Goal: Task Accomplishment & Management: Use online tool/utility

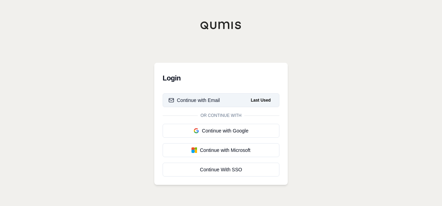
click at [206, 100] on div "Continue with Email" at bounding box center [194, 100] width 51 height 7
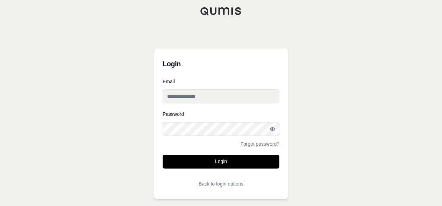
type input "**********"
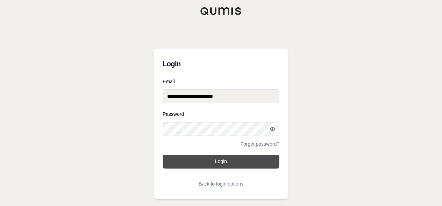
click at [223, 165] on button "Login" at bounding box center [221, 162] width 117 height 14
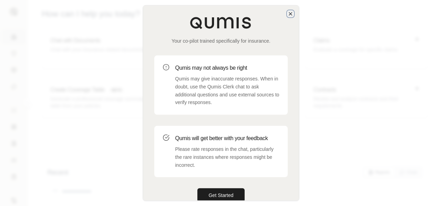
click at [290, 14] on icon "button" at bounding box center [291, 14] width 6 height 6
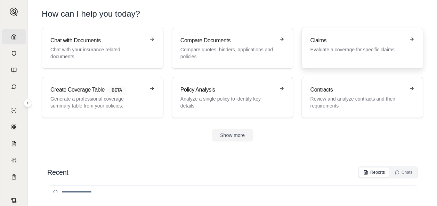
click at [335, 45] on div "Claims Evaluate a coverage for specific claims" at bounding box center [357, 44] width 95 height 17
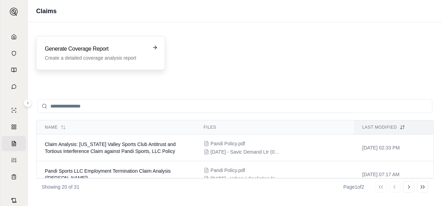
click at [68, 51] on h3 "Generate Coverage Report" at bounding box center [96, 49] width 102 height 8
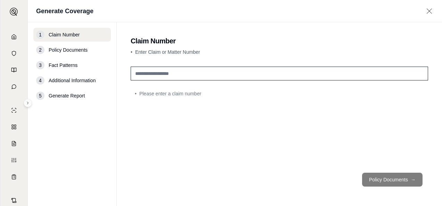
click at [226, 76] on input "text" at bounding box center [279, 74] width 297 height 14
click at [181, 70] on input "text" at bounding box center [279, 74] width 297 height 14
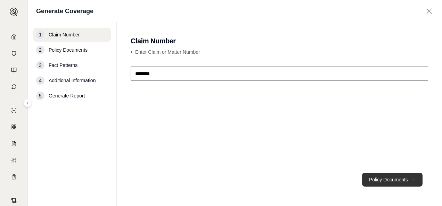
type input "********"
click at [378, 180] on button "Policy Documents →" at bounding box center [392, 180] width 60 height 14
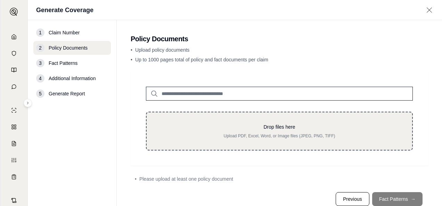
click at [285, 128] on p "Drop files here" at bounding box center [279, 127] width 243 height 7
type input "**********"
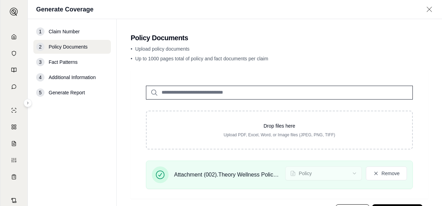
scroll to position [31, 0]
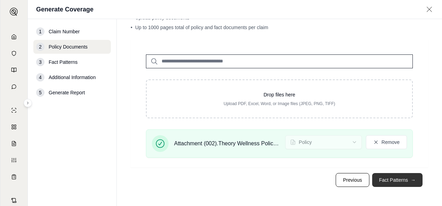
click at [391, 181] on button "Fact Patterns →" at bounding box center [397, 180] width 50 height 14
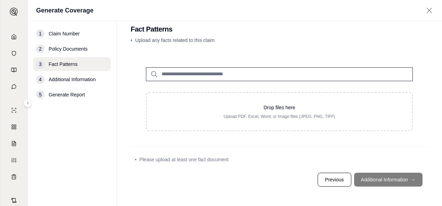
scroll to position [0, 0]
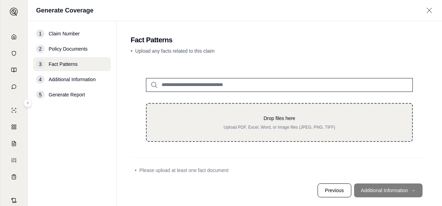
click at [265, 122] on p "Drop files here" at bounding box center [279, 118] width 243 height 7
type input "**********"
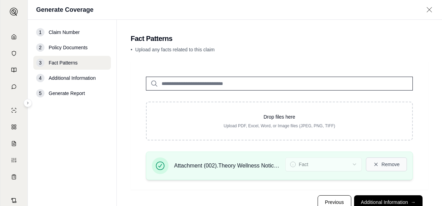
scroll to position [22, 0]
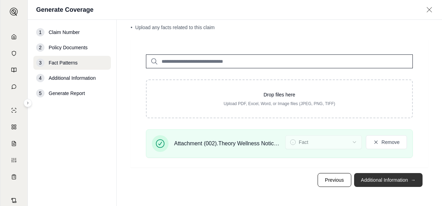
click at [383, 180] on button "Additional Information →" at bounding box center [388, 180] width 68 height 14
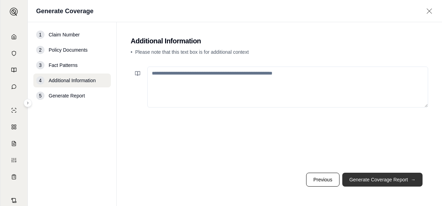
scroll to position [0, 0]
click at [382, 180] on button "Generate Coverage Report →" at bounding box center [382, 180] width 80 height 14
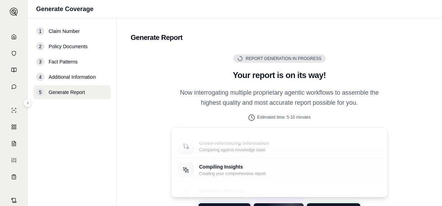
scroll to position [37, 0]
